Goal: Task Accomplishment & Management: Complete application form

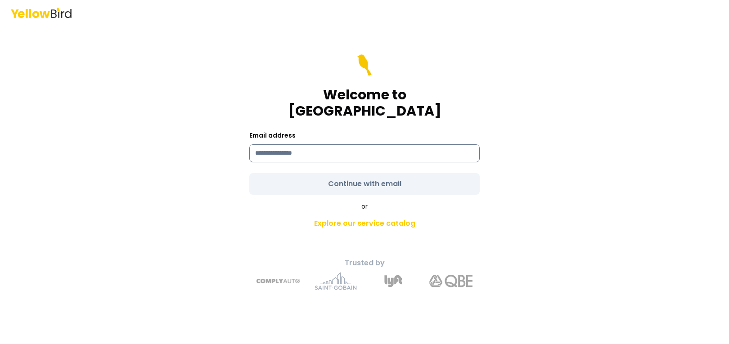
click at [332, 152] on input at bounding box center [364, 153] width 230 height 18
type input "**********"
click at [336, 174] on form "**********" at bounding box center [364, 124] width 230 height 140
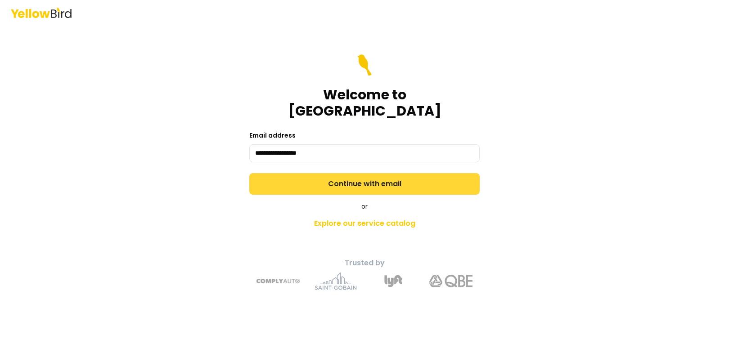
click at [337, 175] on button "Continue with email" at bounding box center [364, 184] width 230 height 22
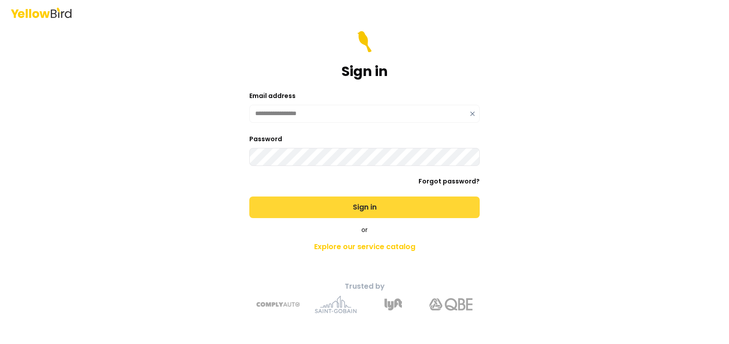
click at [315, 211] on button "Sign in" at bounding box center [364, 208] width 230 height 22
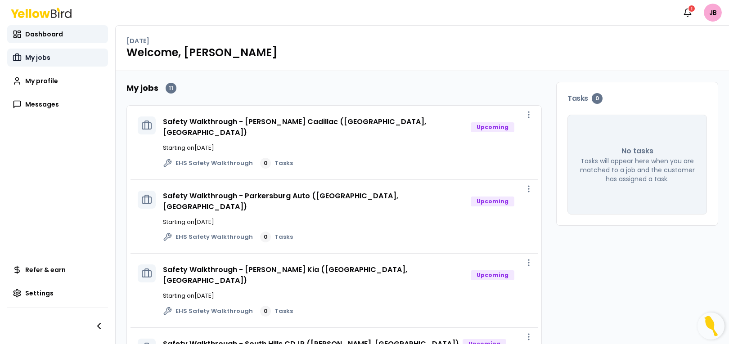
click at [35, 58] on span "My jobs" at bounding box center [37, 57] width 25 height 9
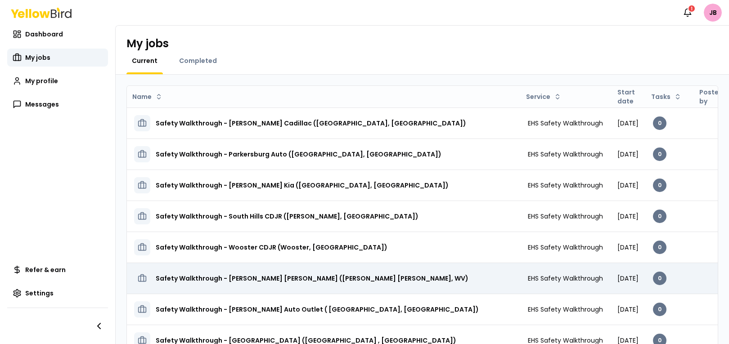
click at [520, 270] on td "EHS Safety Walkthrough" at bounding box center [565, 278] width 90 height 31
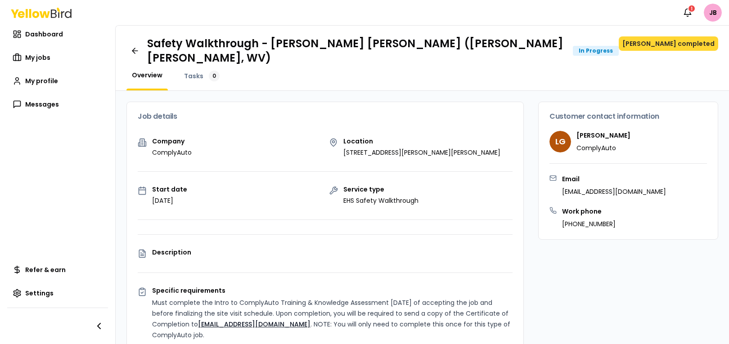
click at [651, 45] on button "[PERSON_NAME] completed" at bounding box center [668, 43] width 99 height 14
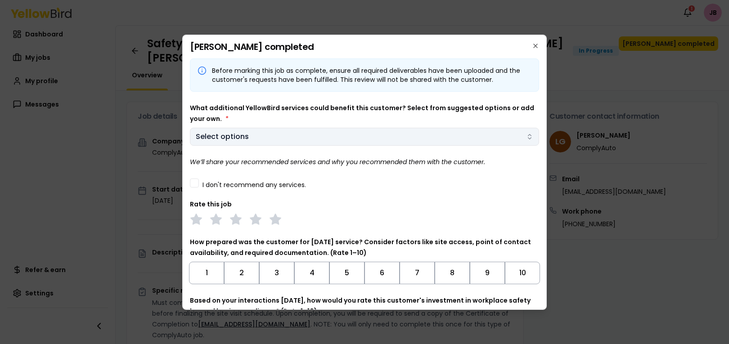
click at [303, 139] on body "Notifications 1 JB Dashboard My jobs My profile Messages Refer & earn Settings …" at bounding box center [364, 172] width 729 height 344
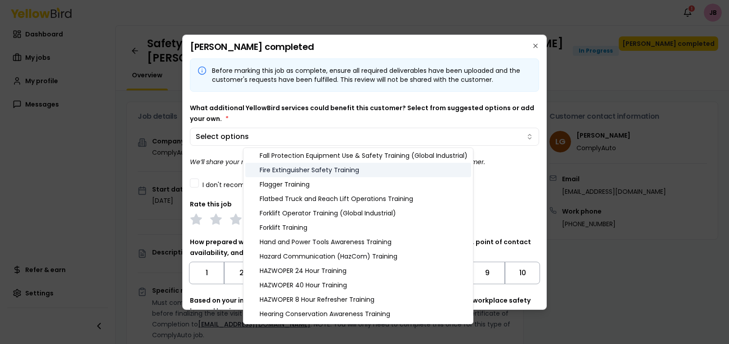
scroll to position [310, 0]
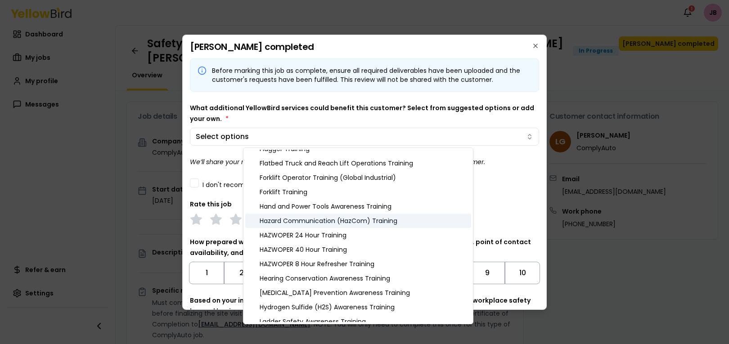
click at [326, 224] on div "Hazard Communication (HazCom) Training" at bounding box center [358, 221] width 226 height 14
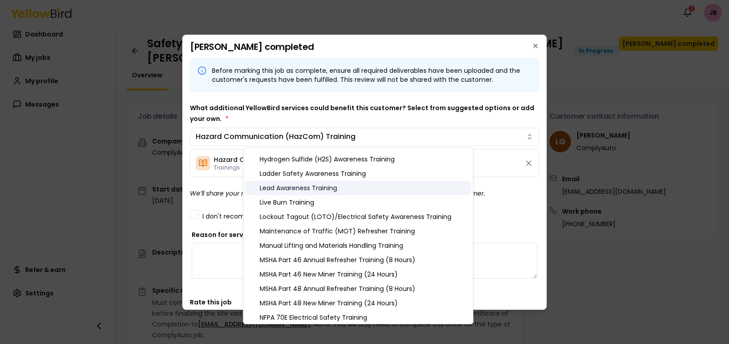
scroll to position [459, 0]
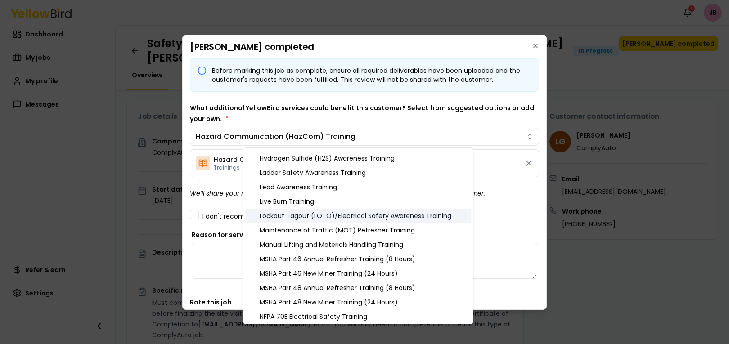
click at [372, 212] on div "Lockout Tagout (LOTO)/Electrical Safety Awareness Training" at bounding box center [358, 216] width 226 height 14
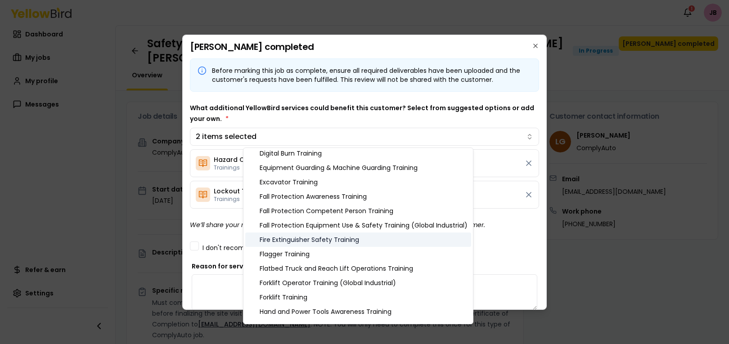
scroll to position [207, 0]
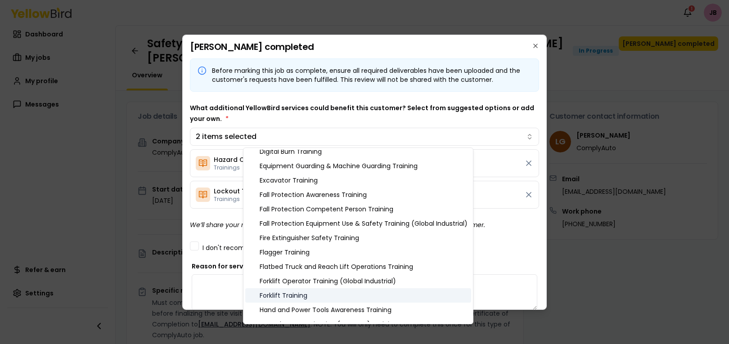
click at [295, 290] on div "Forklift Training" at bounding box center [358, 295] width 226 height 14
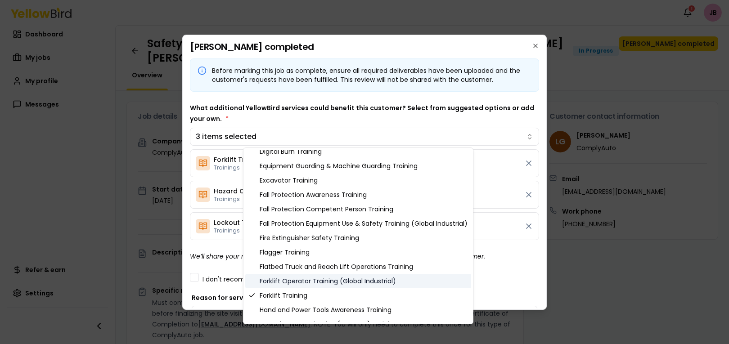
click at [342, 279] on div "Forklift Operator Training (Global Industrial)" at bounding box center [358, 281] width 226 height 14
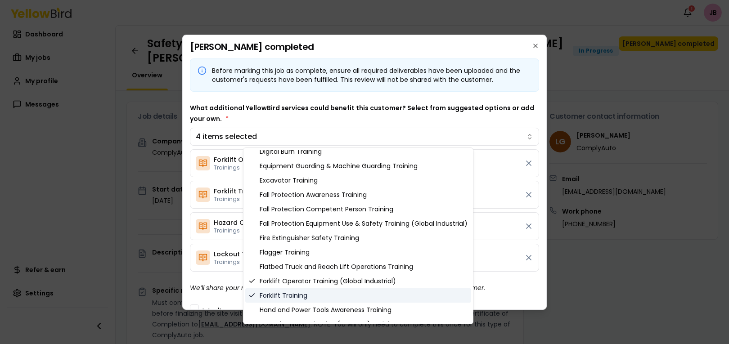
click at [307, 292] on div "Forklift Training" at bounding box center [358, 295] width 226 height 14
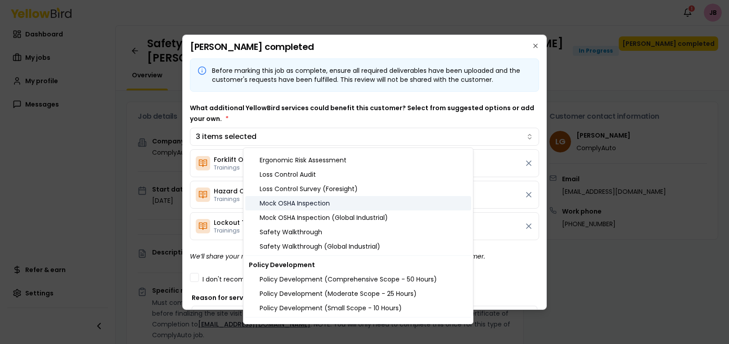
scroll to position [1053, 0]
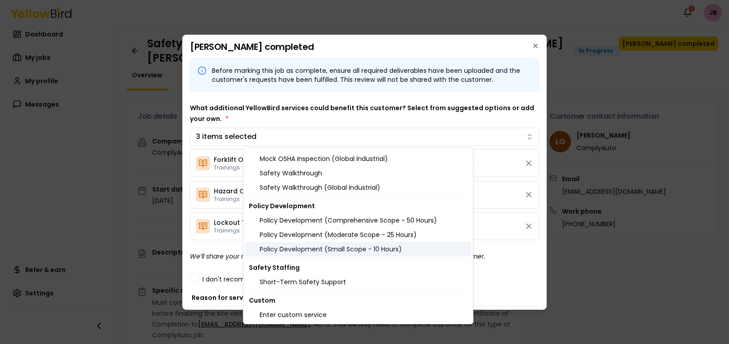
click at [332, 246] on div "Policy Development (Small Scope - 10 Hours)" at bounding box center [358, 249] width 226 height 14
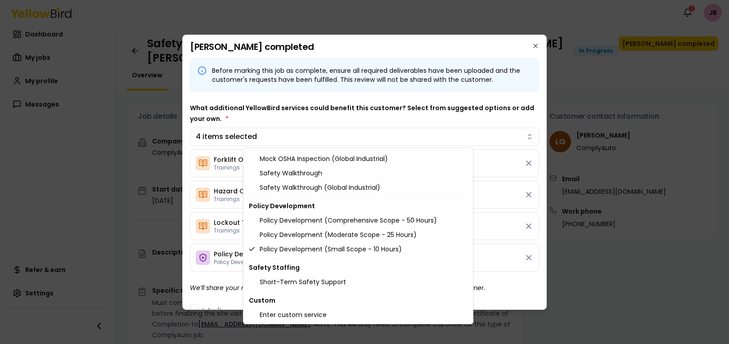
click at [525, 100] on body "Notifications 1 JB Dashboard My jobs My profile Messages Refer & earn Settings …" at bounding box center [364, 172] width 729 height 344
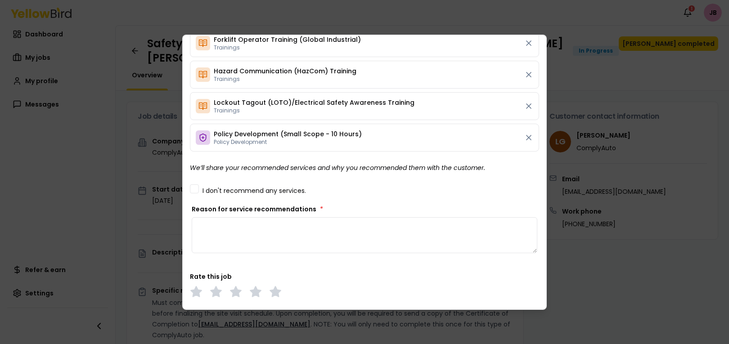
scroll to position [138, 0]
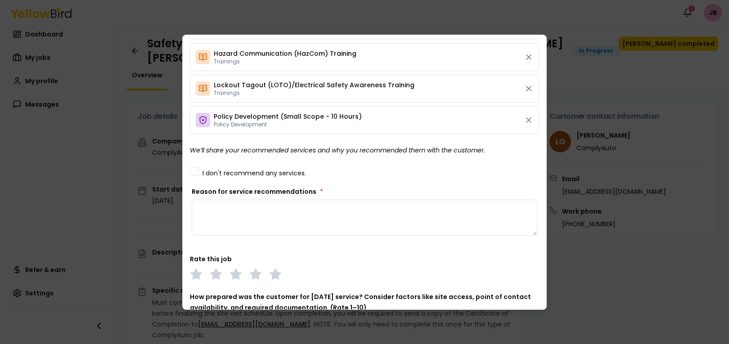
click at [230, 220] on textarea "Reason for service recommendations *" at bounding box center [364, 218] width 345 height 36
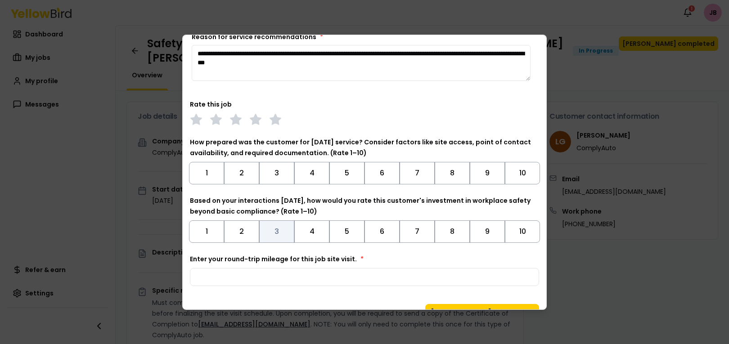
scroll to position [304, 0]
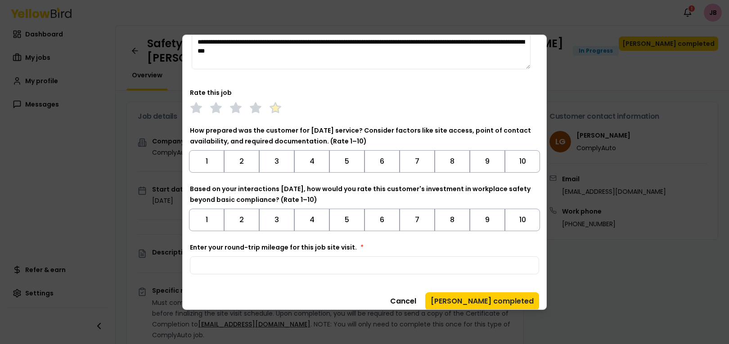
type textarea "**********"
click at [272, 107] on polygon at bounding box center [275, 108] width 10 height 10
click at [515, 157] on button "10" at bounding box center [522, 161] width 35 height 22
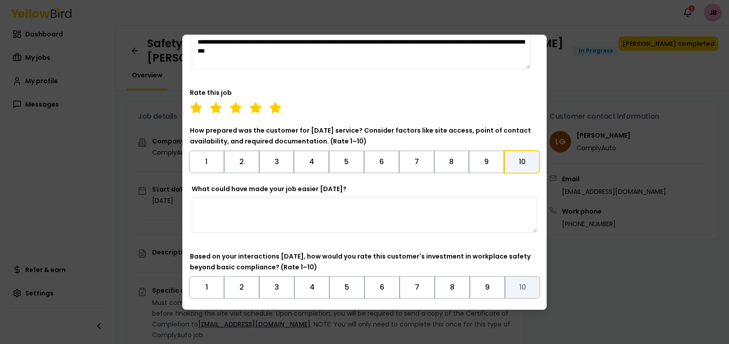
click at [517, 281] on button "10" at bounding box center [522, 287] width 35 height 22
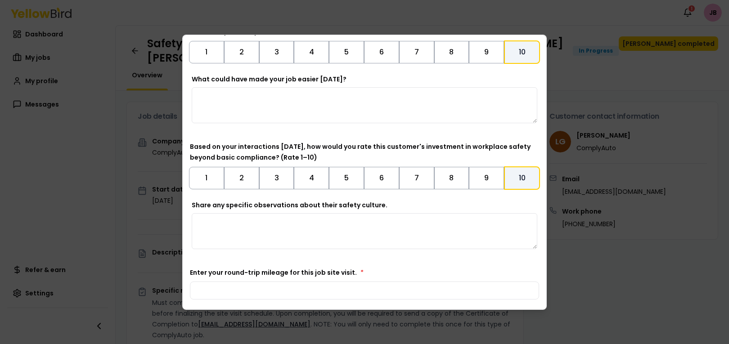
scroll to position [447, 0]
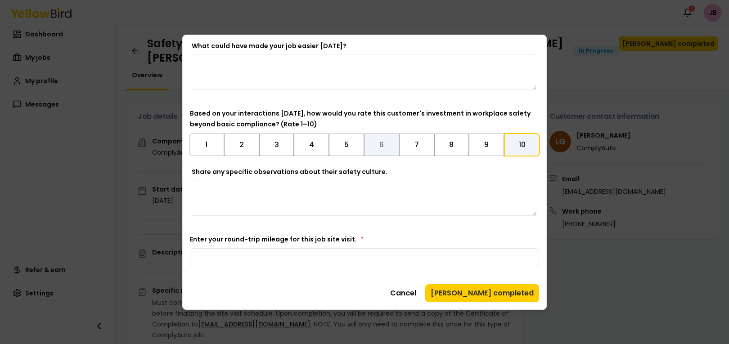
click at [381, 141] on button "6" at bounding box center [381, 145] width 35 height 22
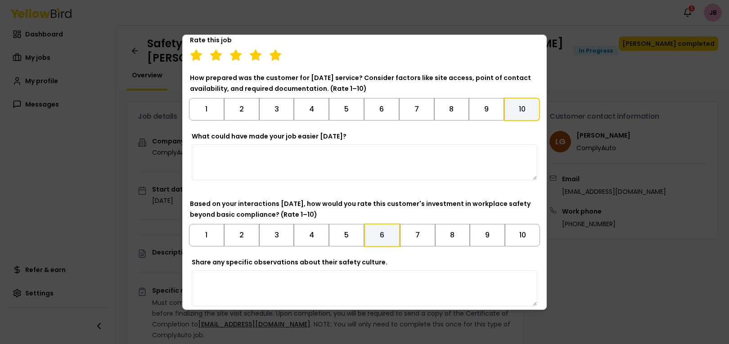
scroll to position [356, 0]
click at [449, 112] on button "8" at bounding box center [451, 110] width 35 height 22
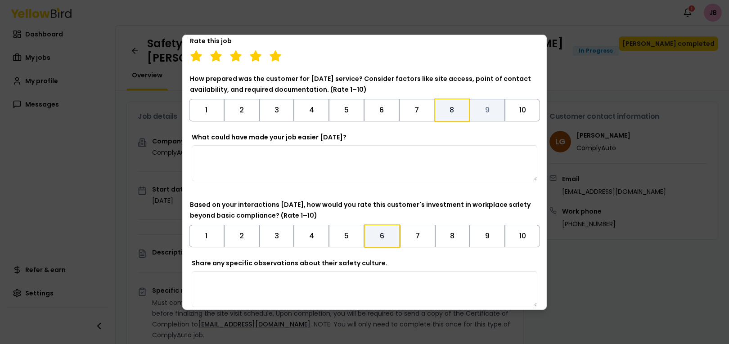
click at [475, 116] on button "9" at bounding box center [487, 110] width 35 height 22
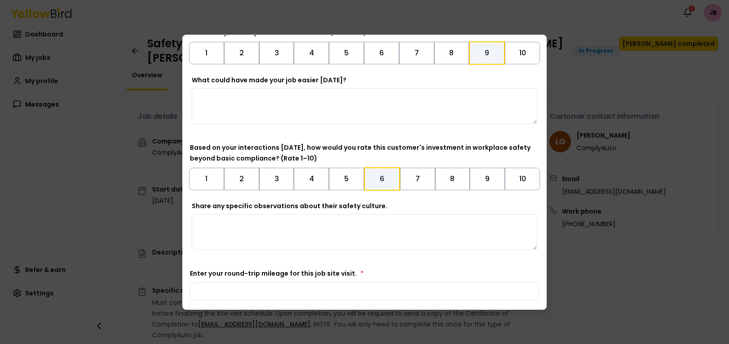
scroll to position [413, 0]
click at [376, 110] on textarea "What could have made your job easier [DATE]?" at bounding box center [364, 106] width 345 height 36
type textarea "**********"
click at [320, 230] on textarea "Share any specific observations about their safety culture." at bounding box center [364, 232] width 345 height 36
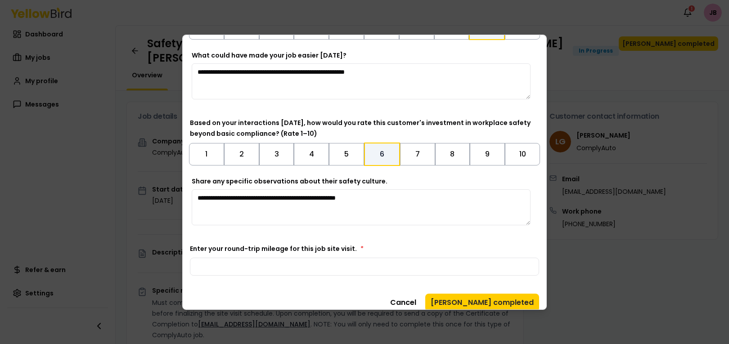
scroll to position [447, 0]
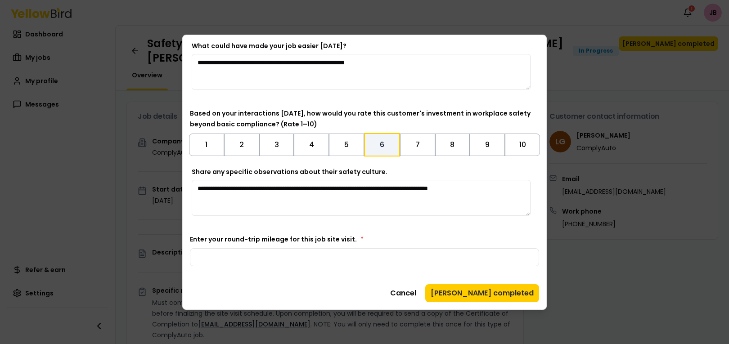
type textarea "**********"
click at [370, 252] on input "Enter your round-trip mileage for this job site visit. *" at bounding box center [364, 257] width 349 height 18
type input "***"
click at [497, 292] on button "[PERSON_NAME] completed" at bounding box center [482, 293] width 114 height 18
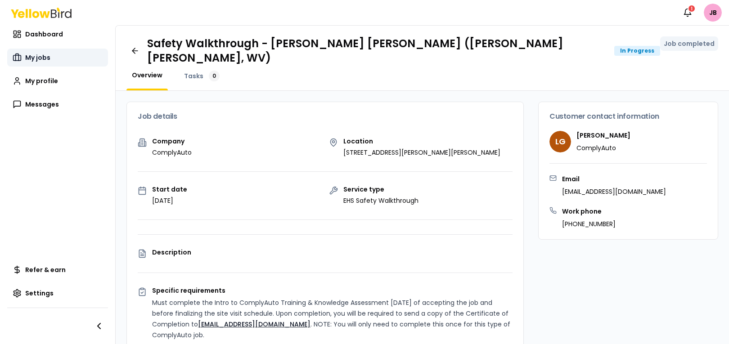
click at [39, 59] on span "My jobs" at bounding box center [37, 57] width 25 height 9
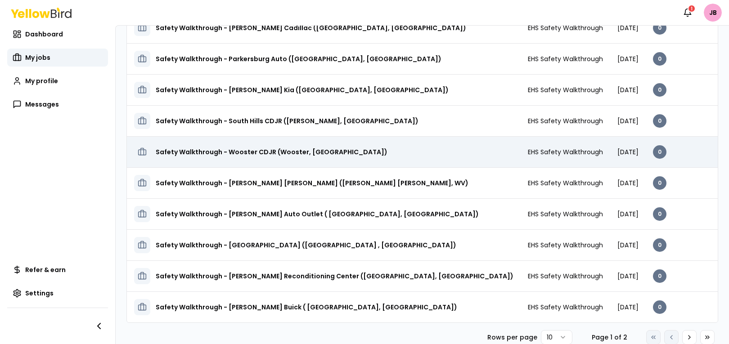
scroll to position [96, 0]
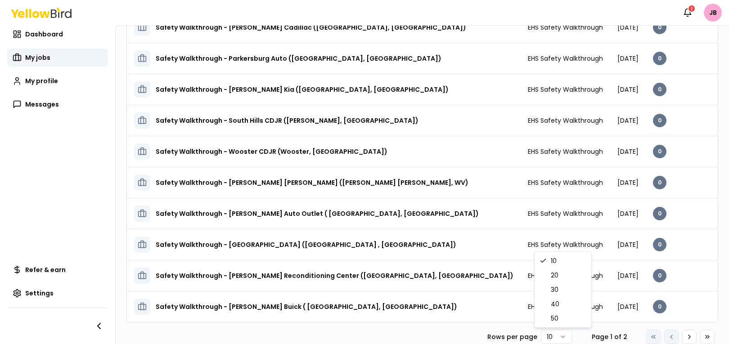
click at [544, 334] on html "Notifications 1 JB Dashboard My jobs My profile Messages Refer & earn Settings …" at bounding box center [364, 172] width 729 height 344
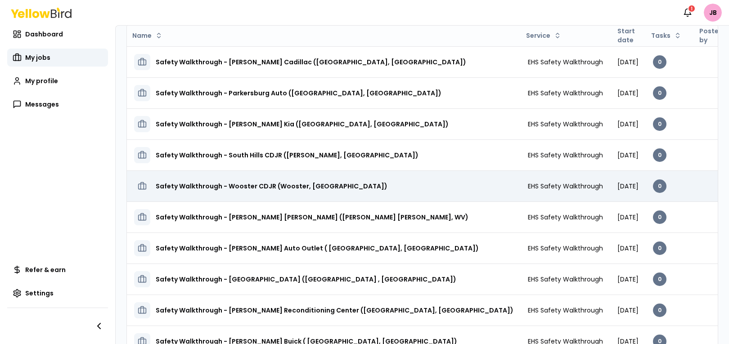
scroll to position [0, 0]
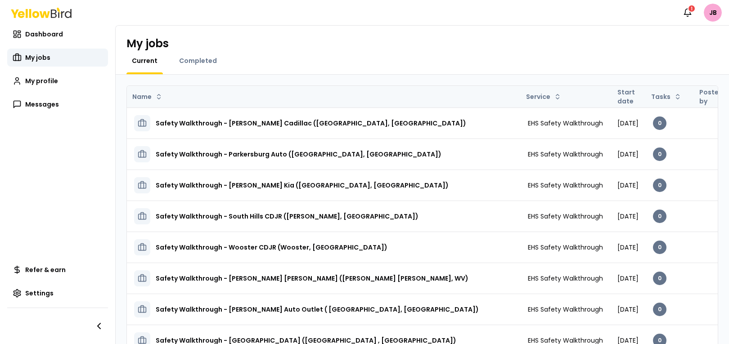
click at [610, 97] on th "Start date" at bounding box center [628, 97] width 36 height 22
click at [610, 92] on th "Start date" at bounding box center [628, 97] width 36 height 22
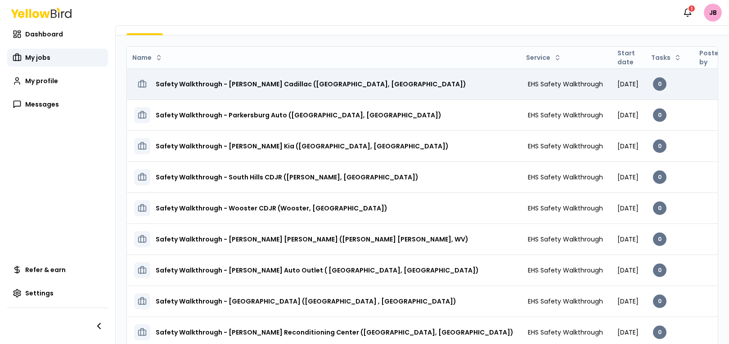
scroll to position [45, 0]
